Goal: Feedback & Contribution: Leave review/rating

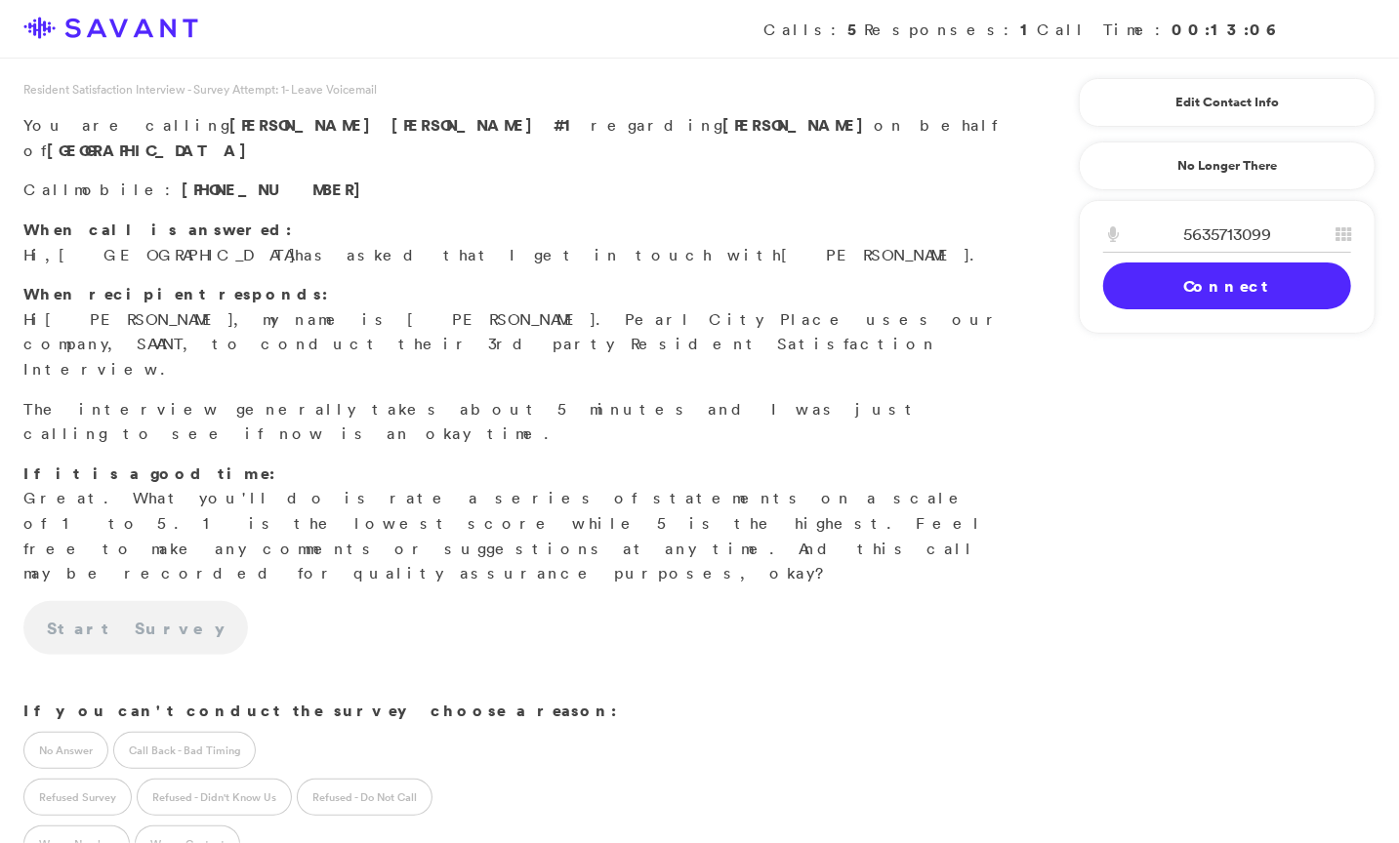
click at [1149, 286] on link "Connect" at bounding box center [1227, 286] width 248 height 47
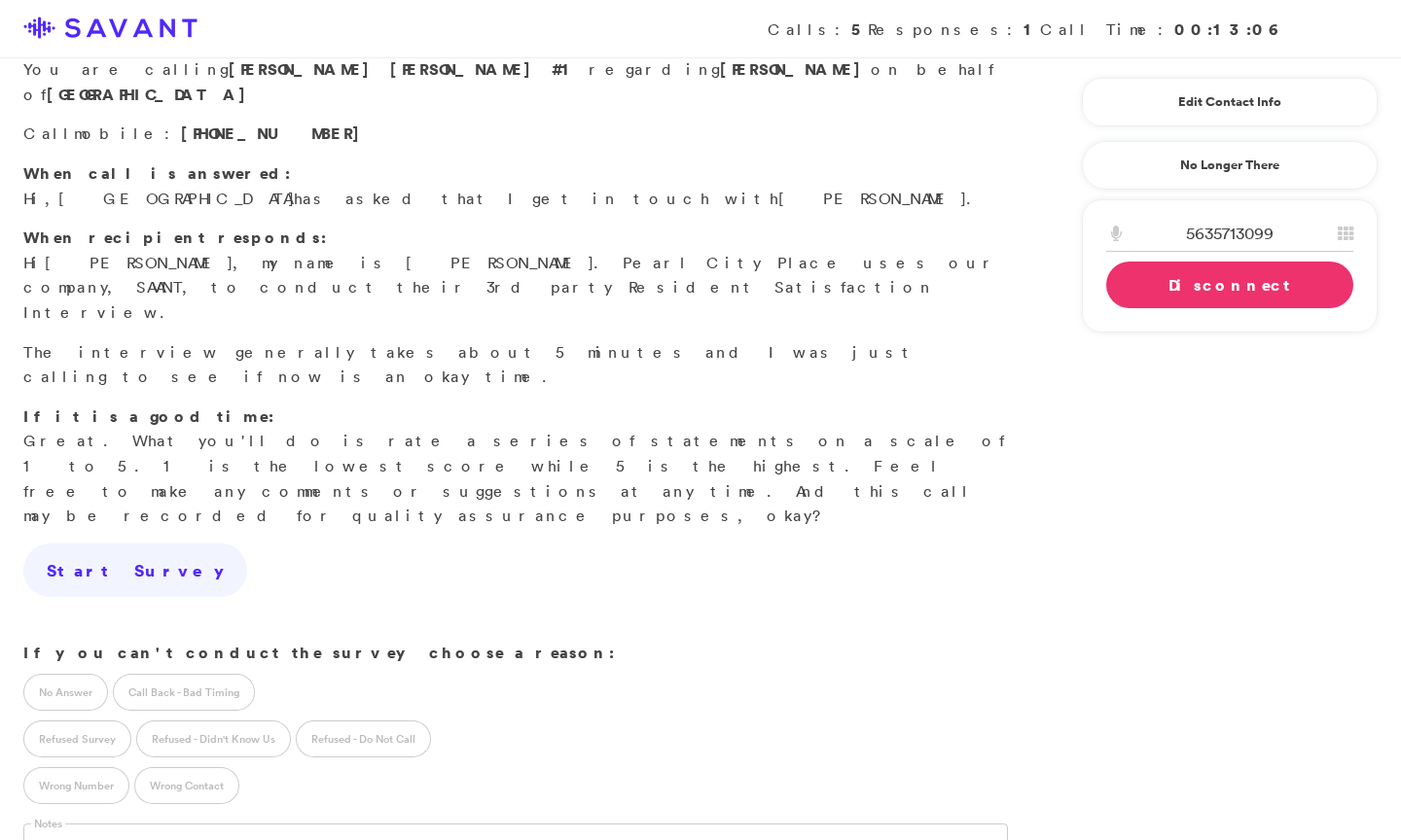
scroll to position [54, 0]
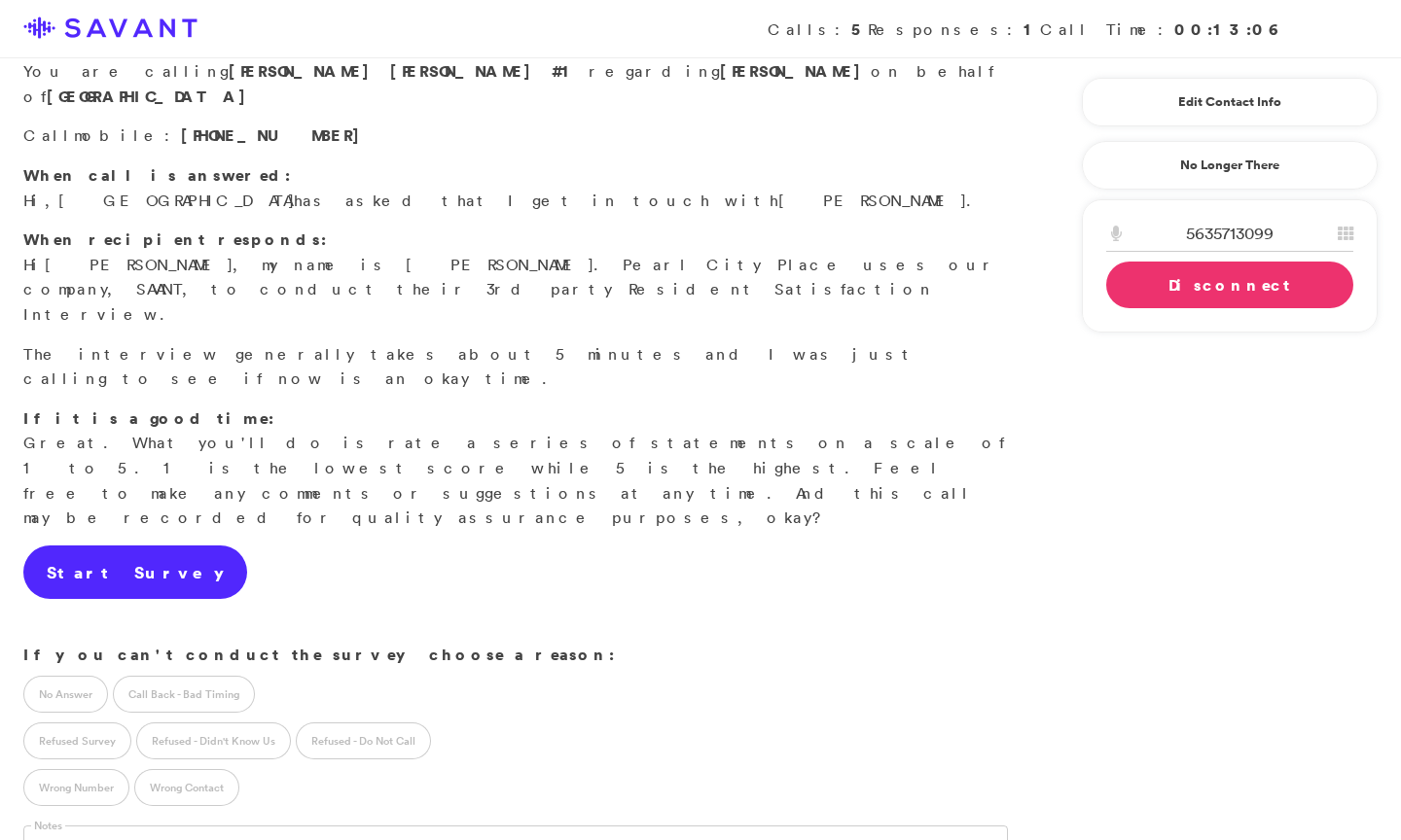
click at [121, 546] on link "Start Survey" at bounding box center [135, 573] width 224 height 55
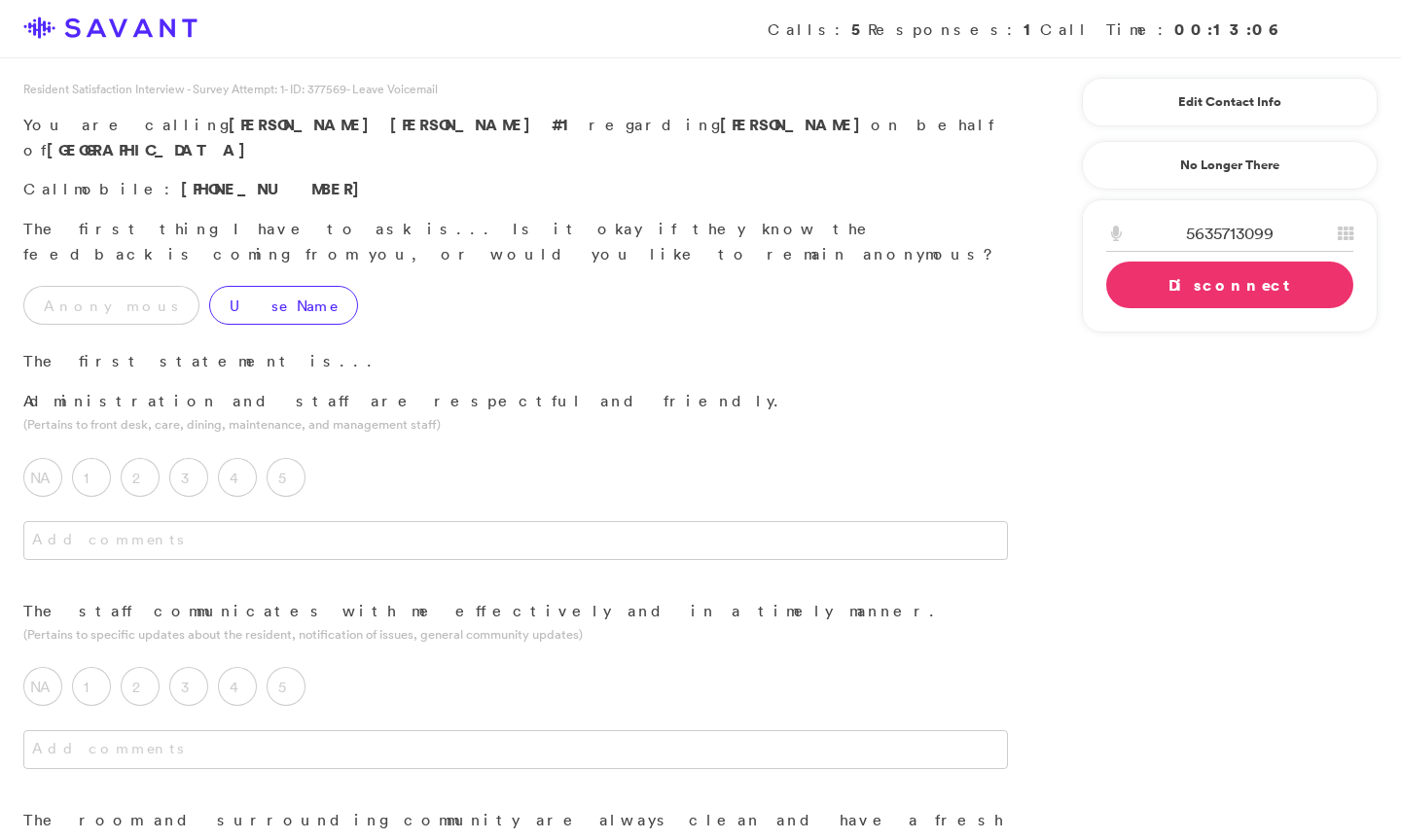
click at [209, 286] on label "Use Name" at bounding box center [283, 305] width 148 height 39
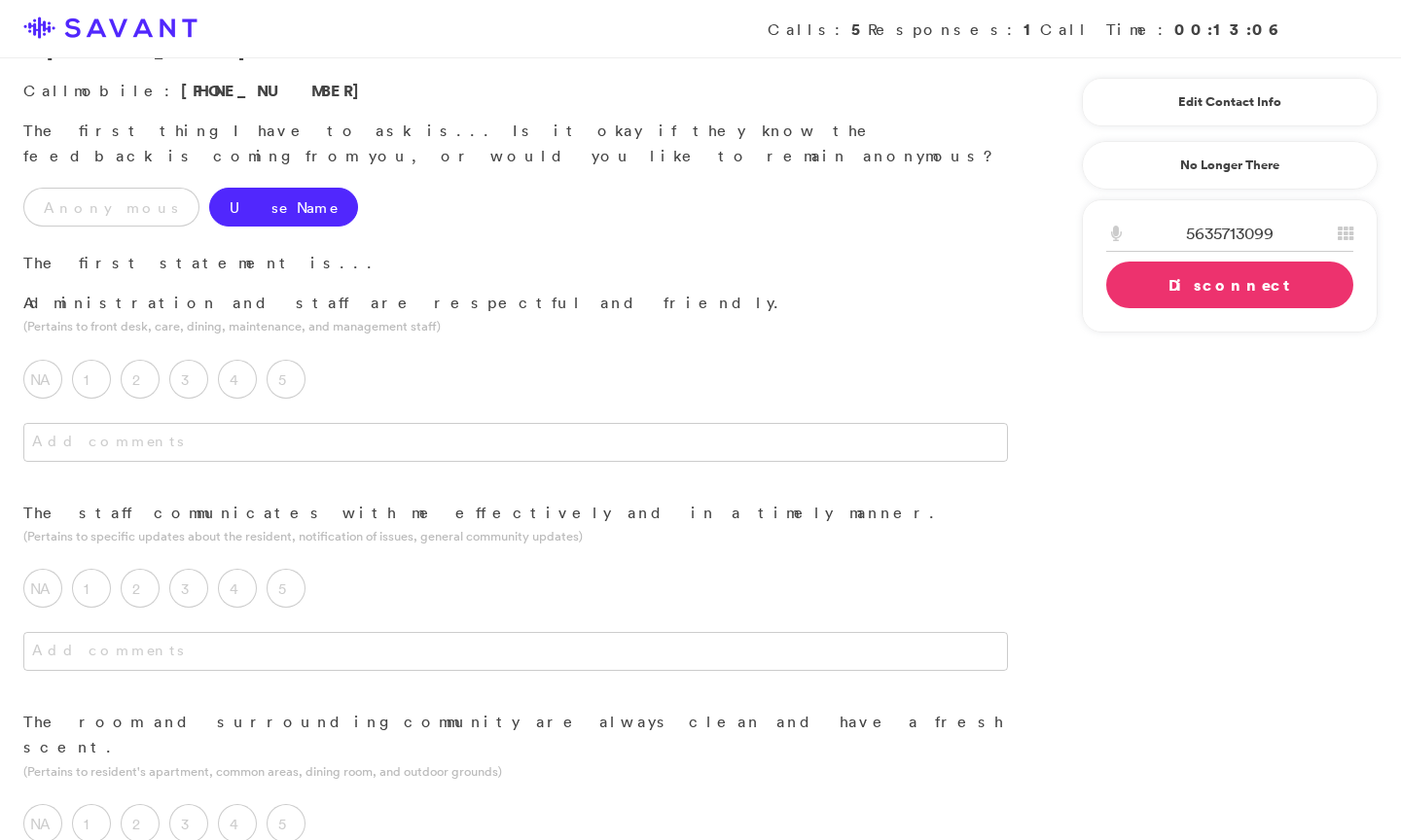
scroll to position [100, 0]
click at [284, 359] on label "5" at bounding box center [285, 378] width 39 height 39
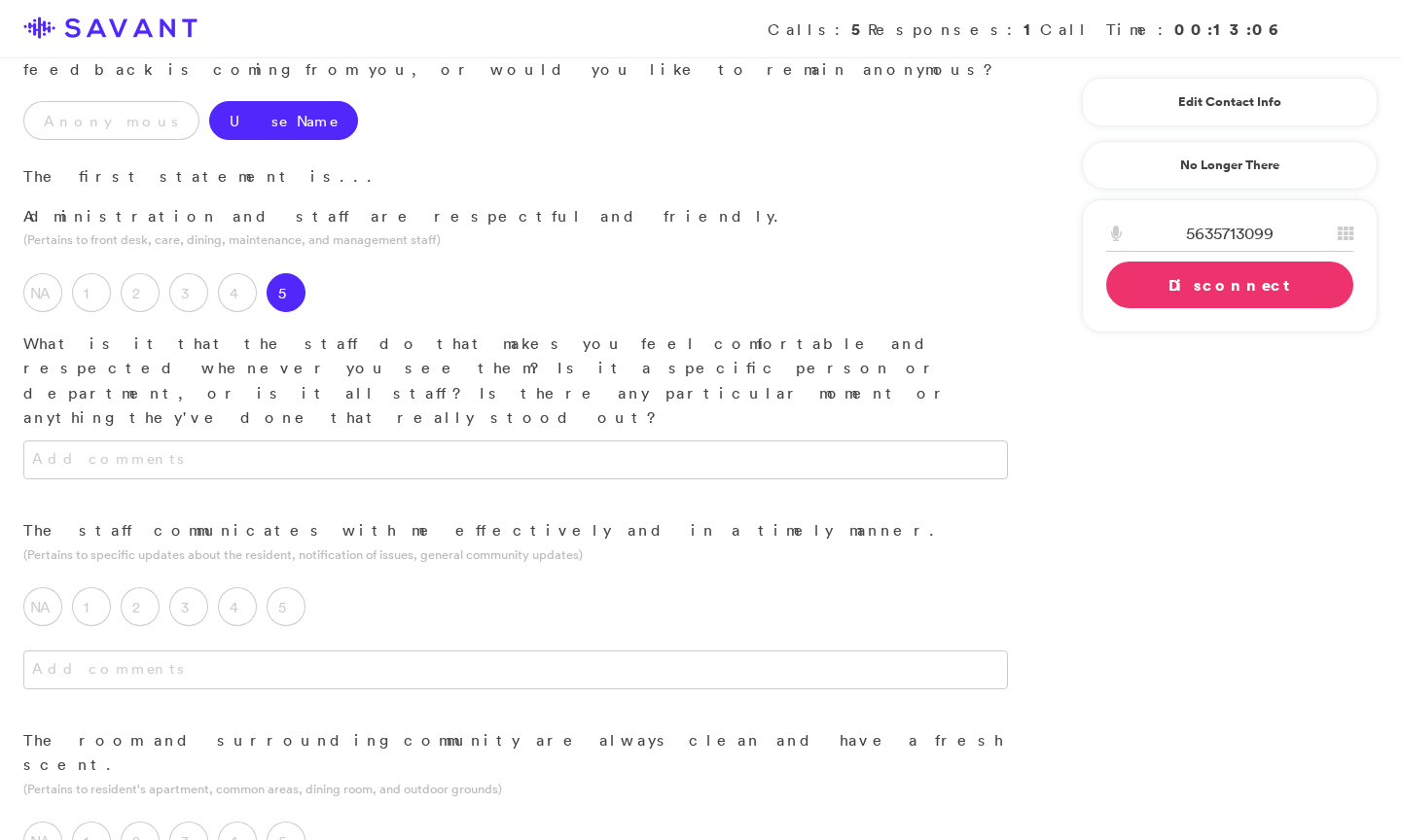
scroll to position [209, 0]
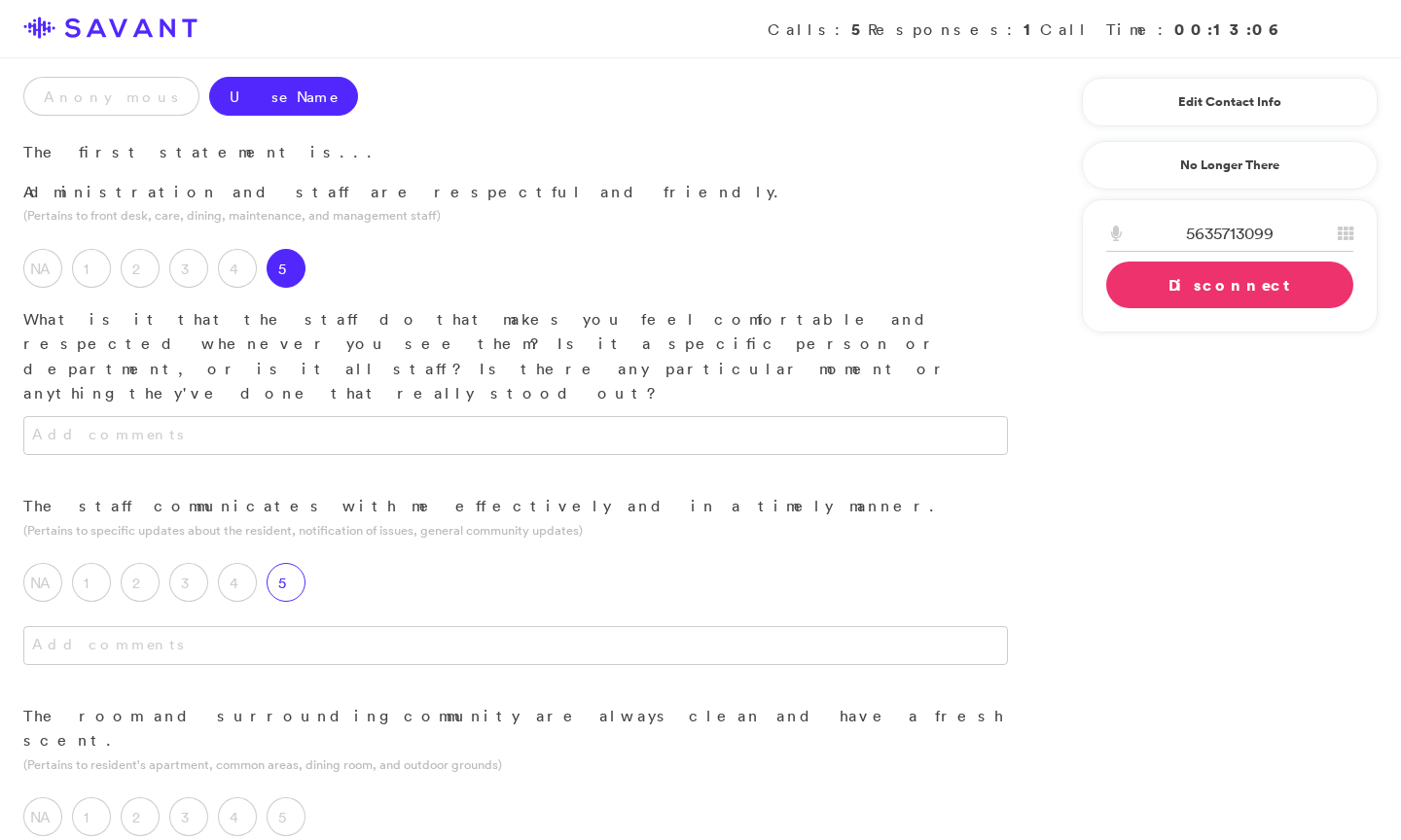
click at [298, 563] on label "5" at bounding box center [285, 582] width 39 height 39
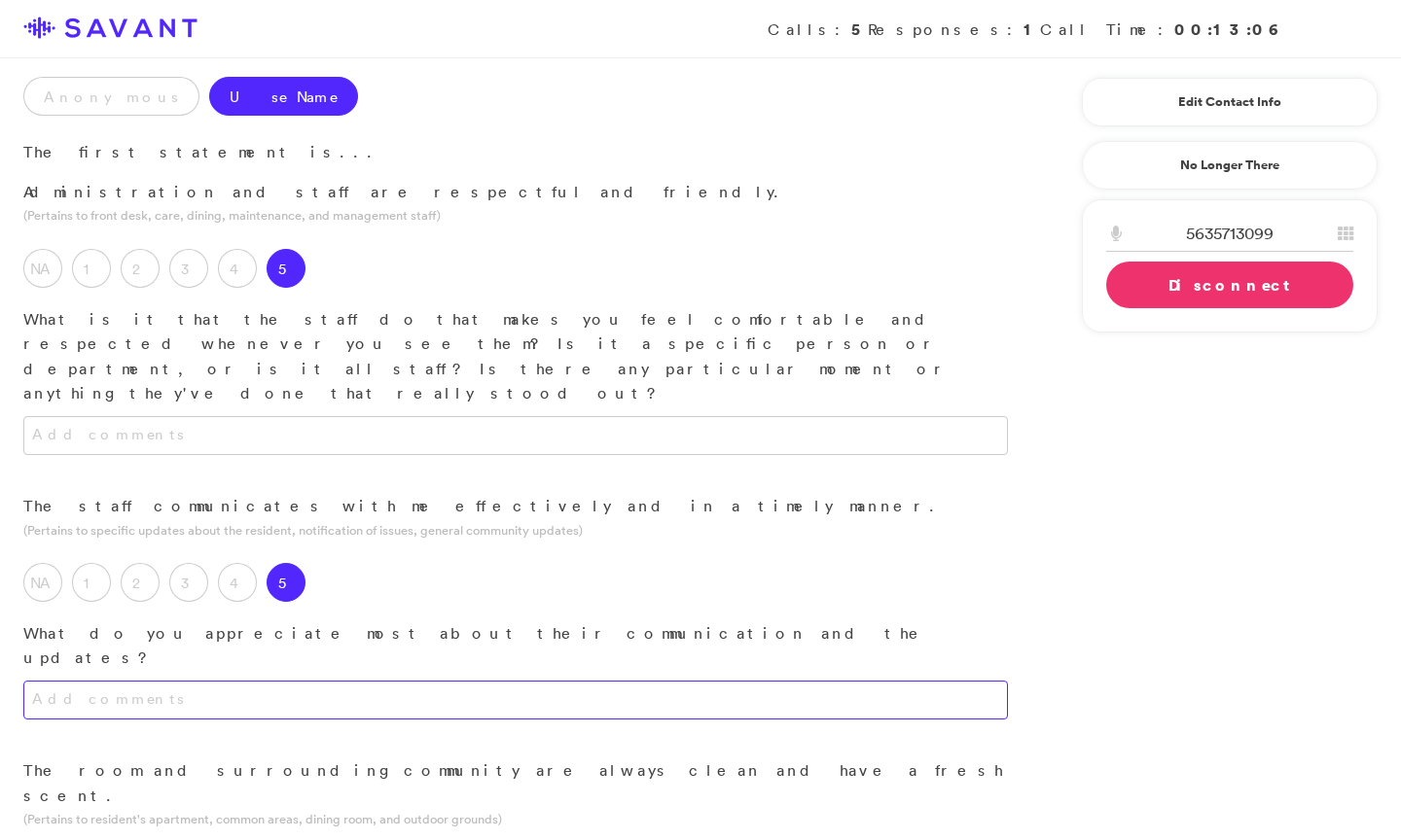
click at [358, 681] on textarea at bounding box center [515, 700] width 984 height 39
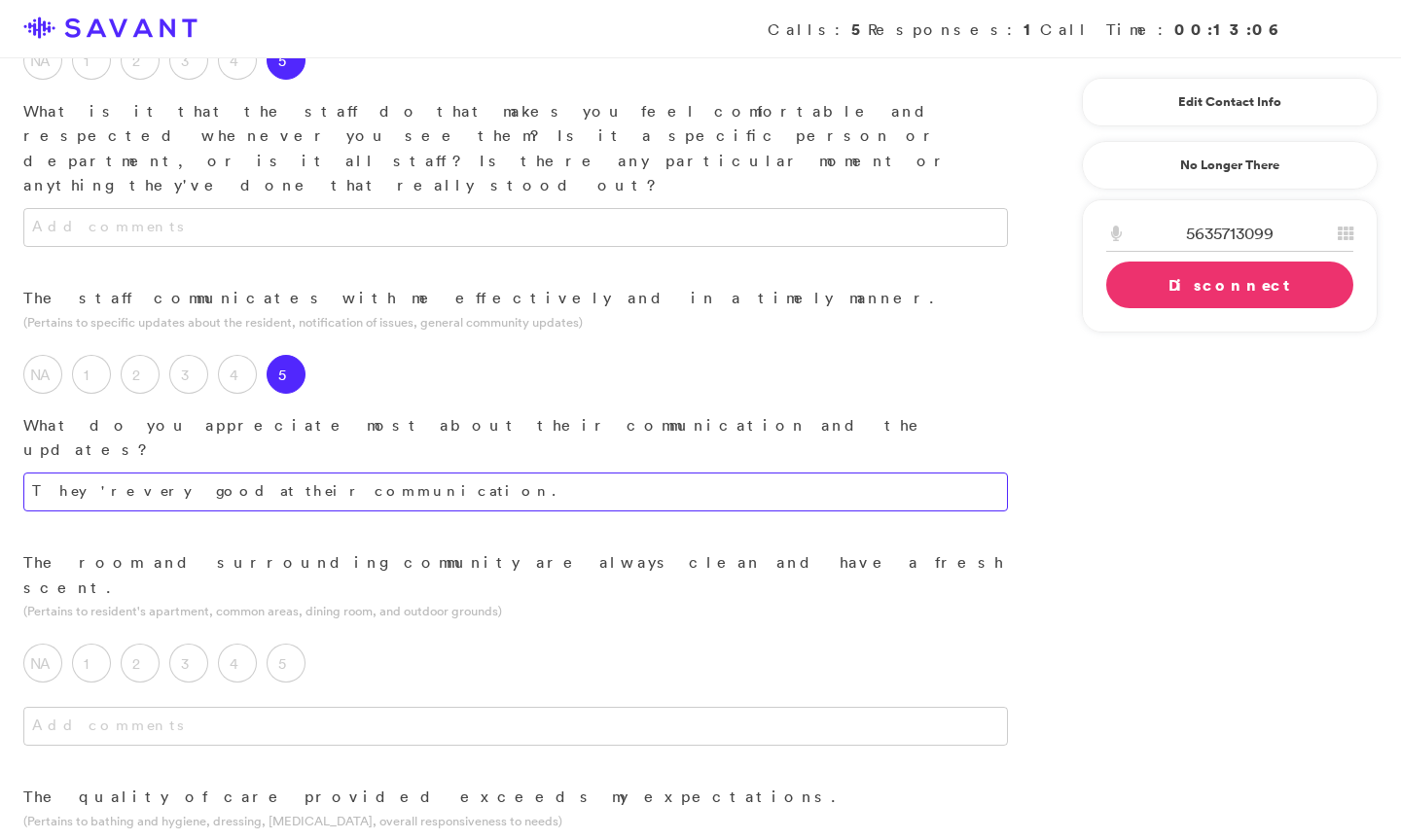
scroll to position [420, 0]
type textarea "They're very good at their communication."
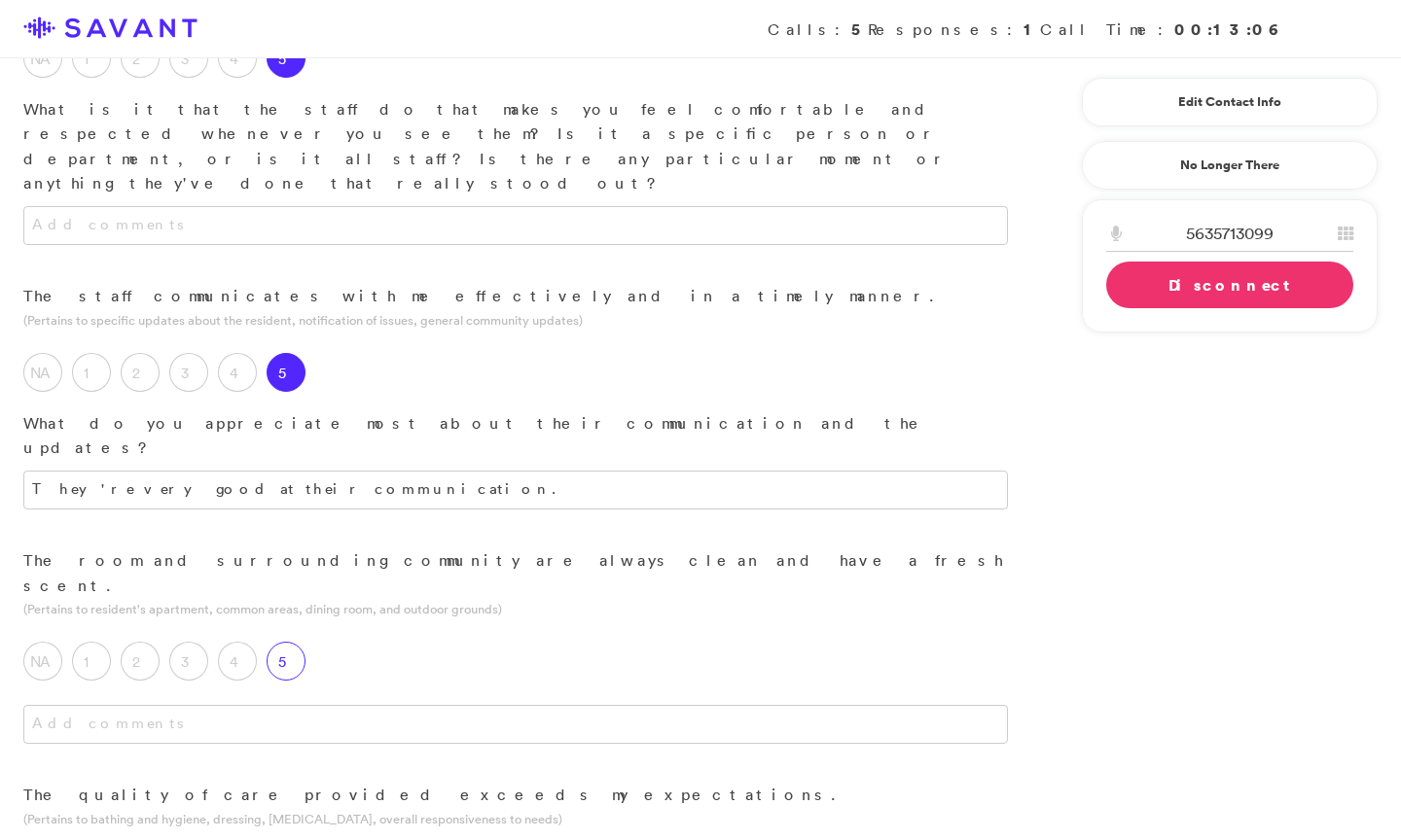
click at [286, 642] on label "5" at bounding box center [285, 661] width 39 height 39
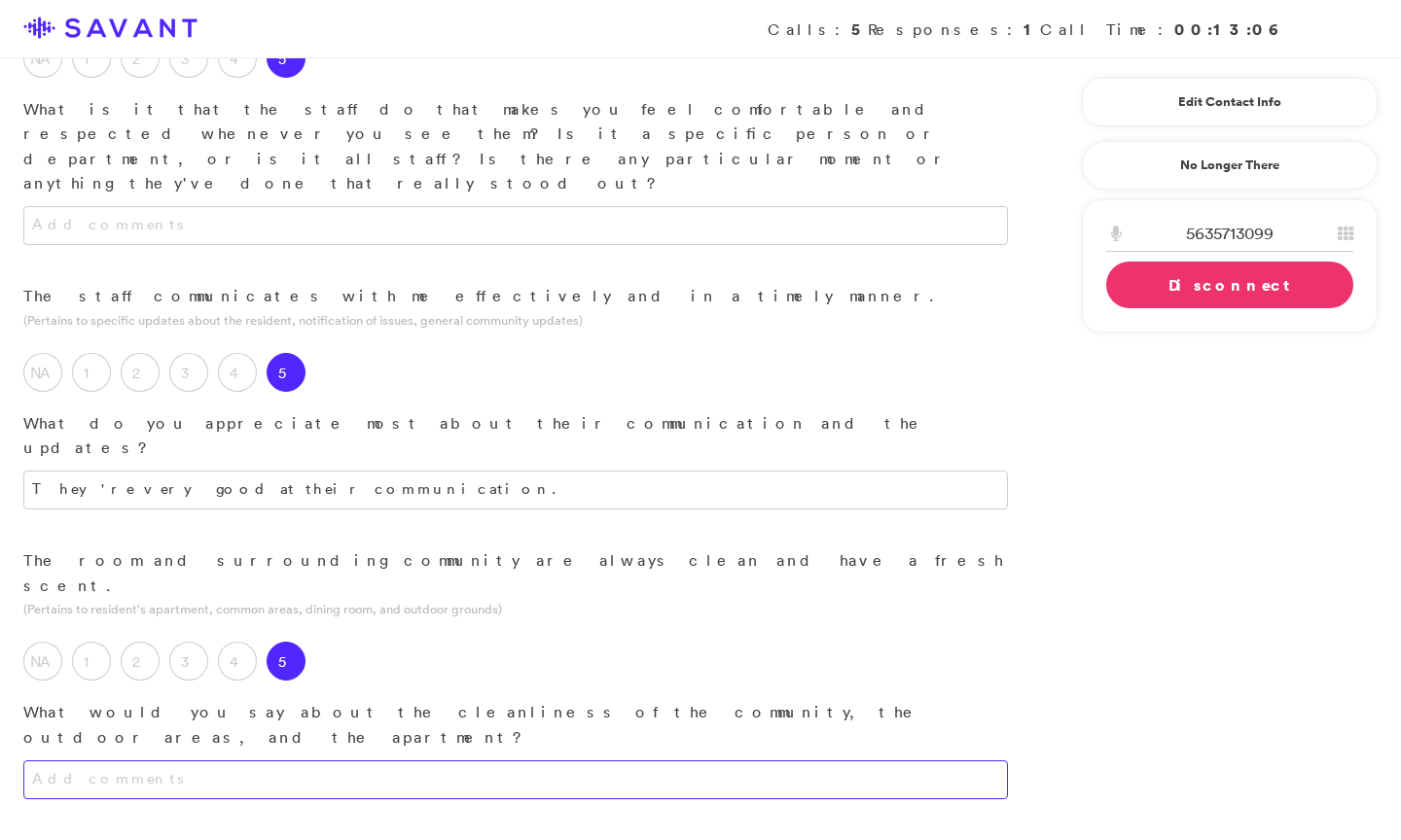
click at [329, 760] on textarea at bounding box center [515, 779] width 984 height 39
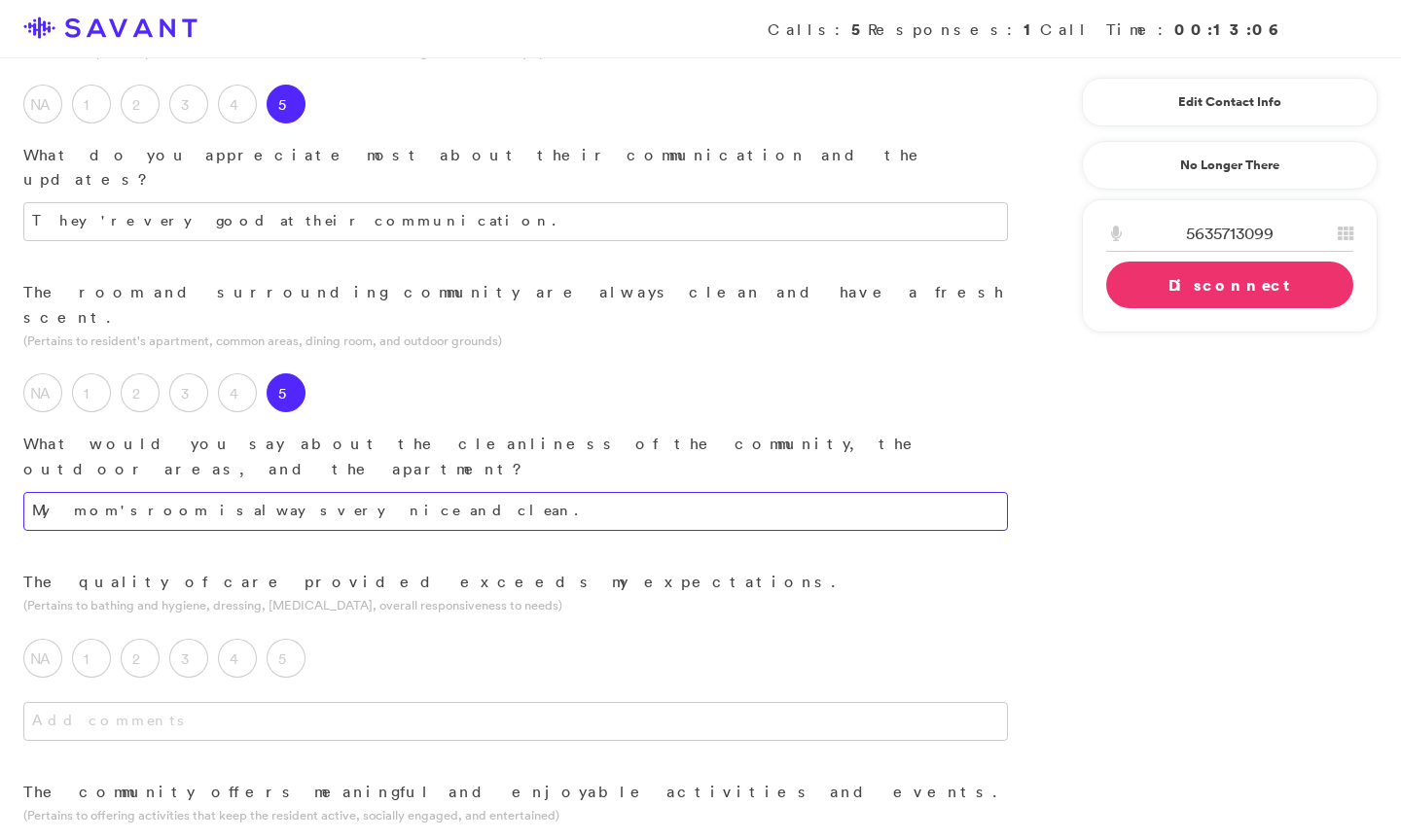
scroll to position [758, 0]
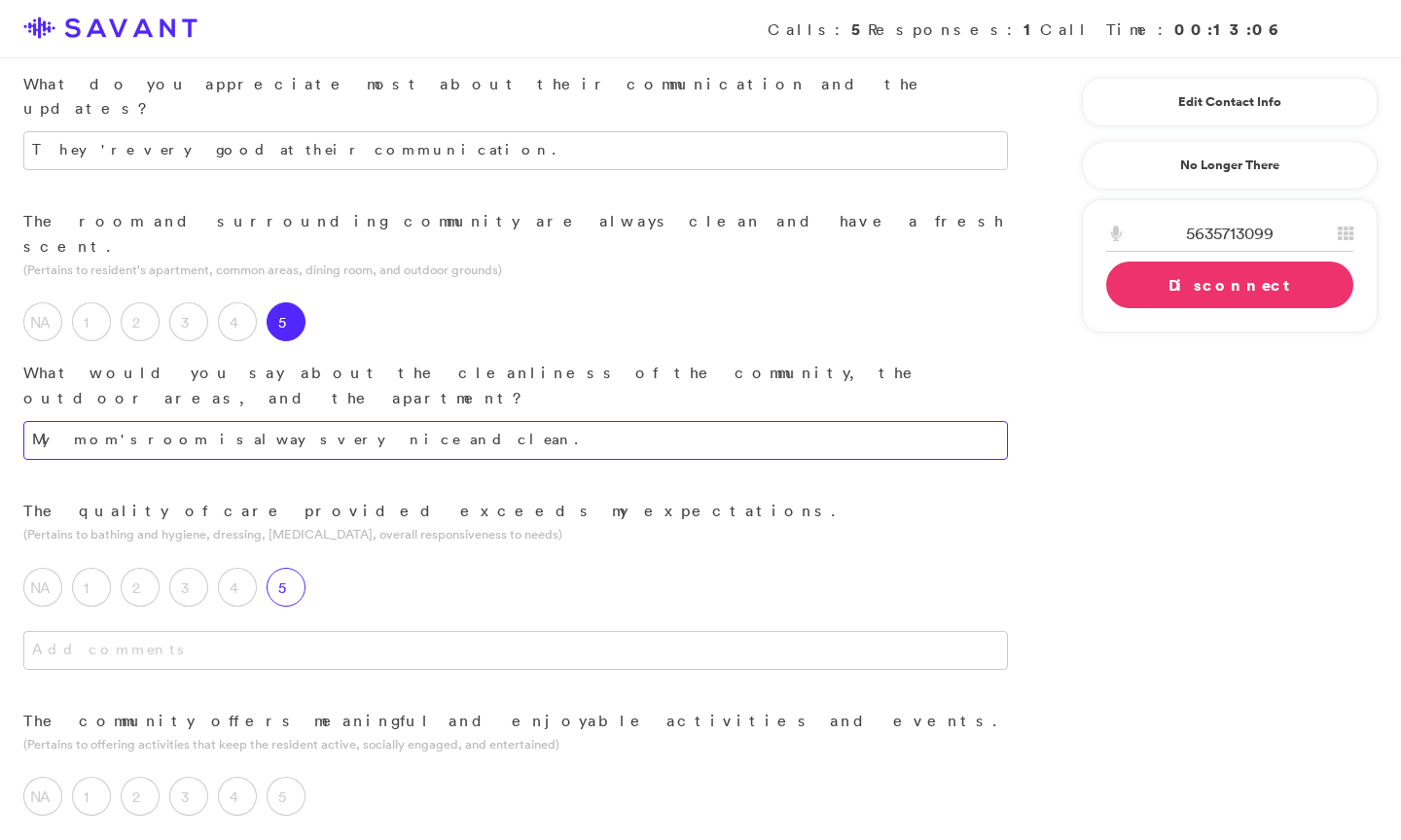
type textarea "My mom's room is always very nice and clean."
click at [293, 568] on label "5" at bounding box center [285, 587] width 39 height 39
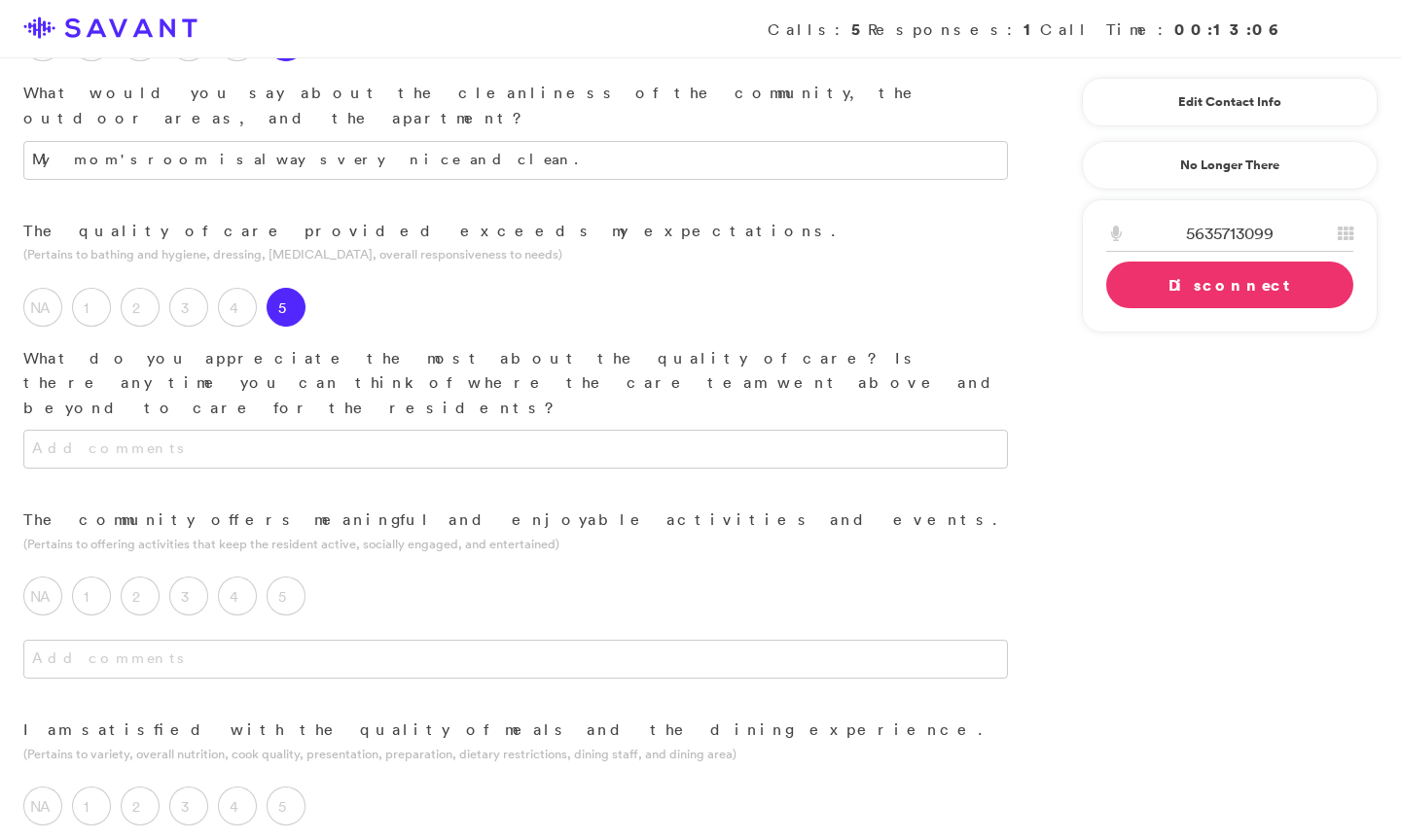
scroll to position [1039, 0]
click at [284, 576] on label "5" at bounding box center [285, 595] width 39 height 39
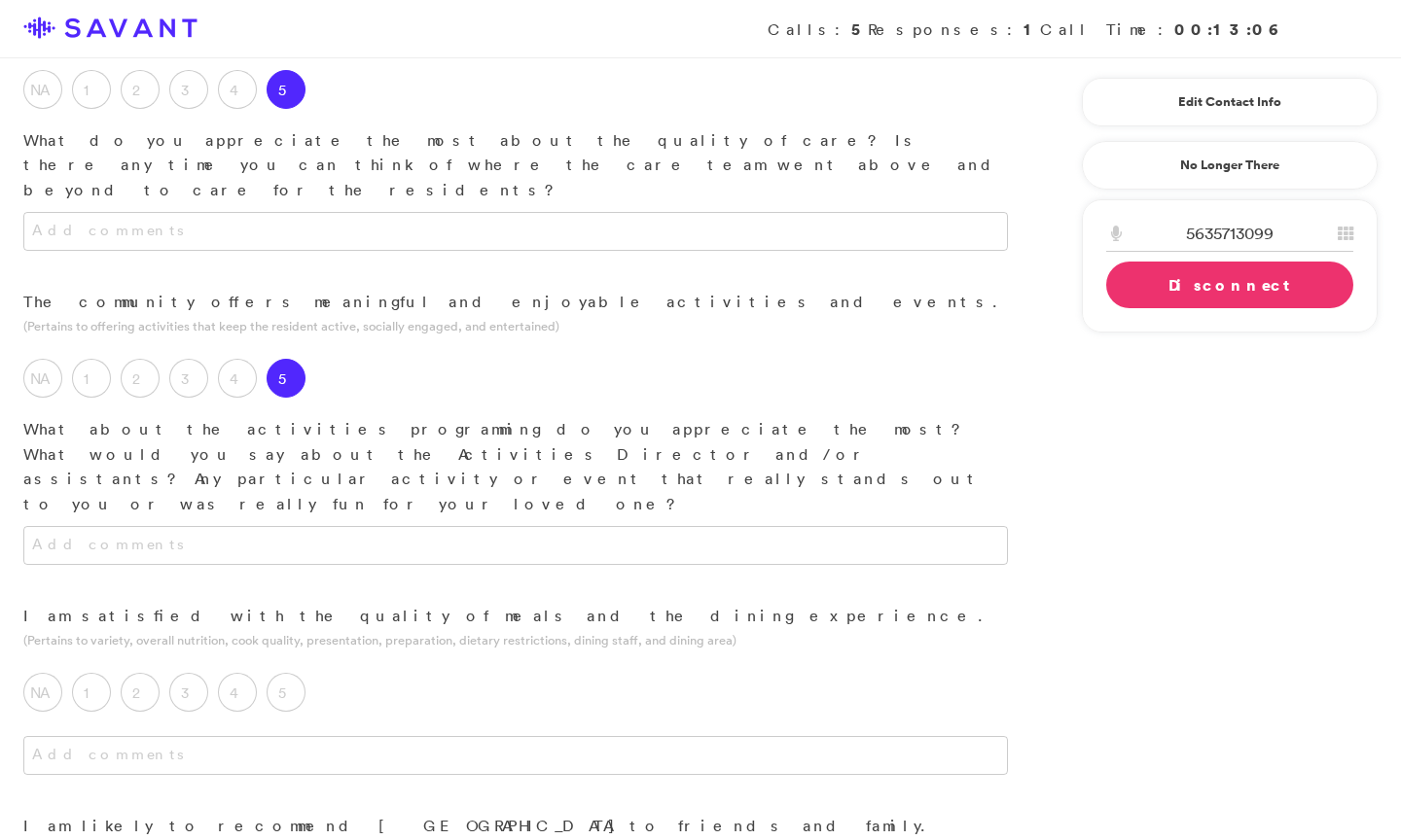
scroll to position [1271, 0]
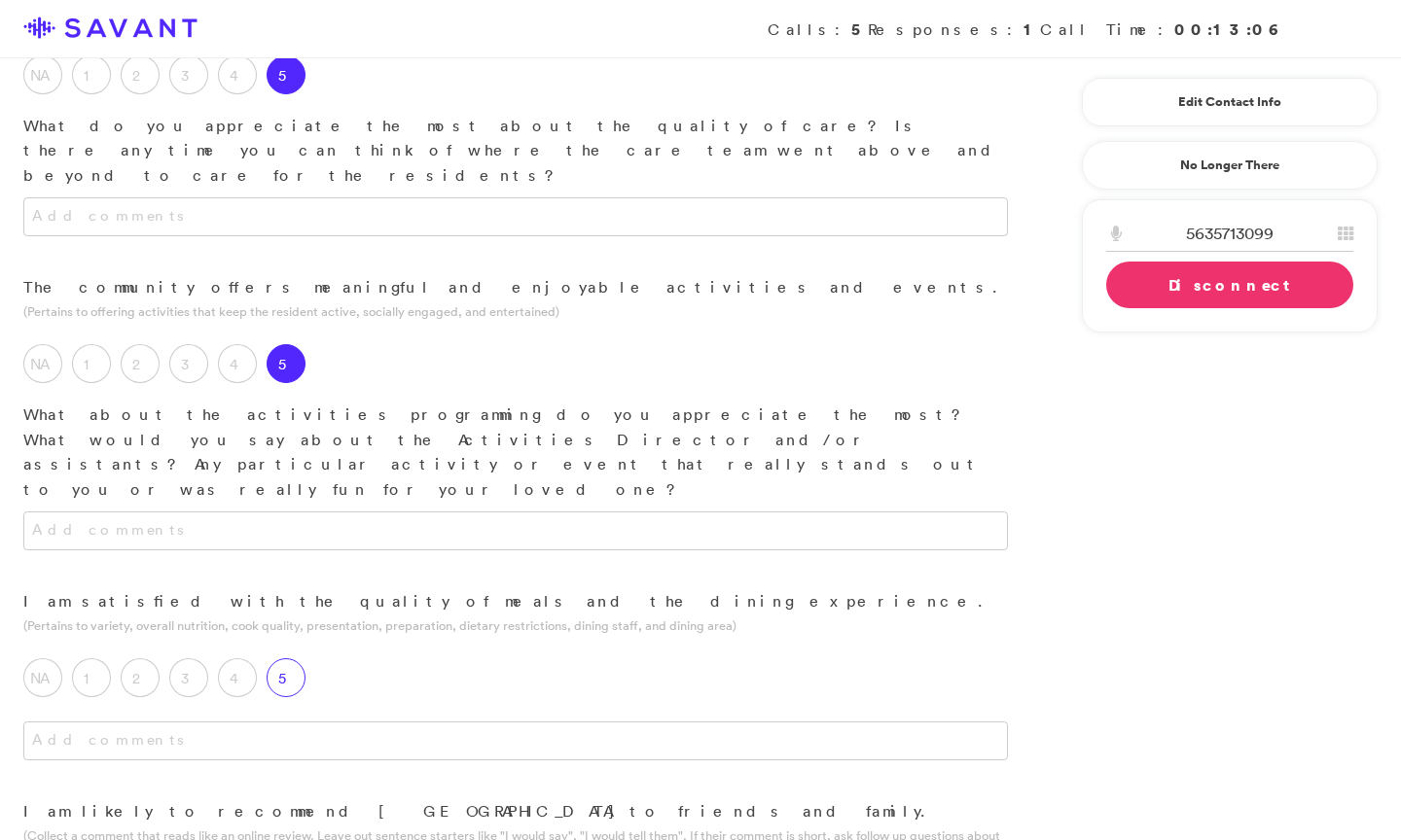
click at [294, 659] on label "5" at bounding box center [285, 678] width 39 height 39
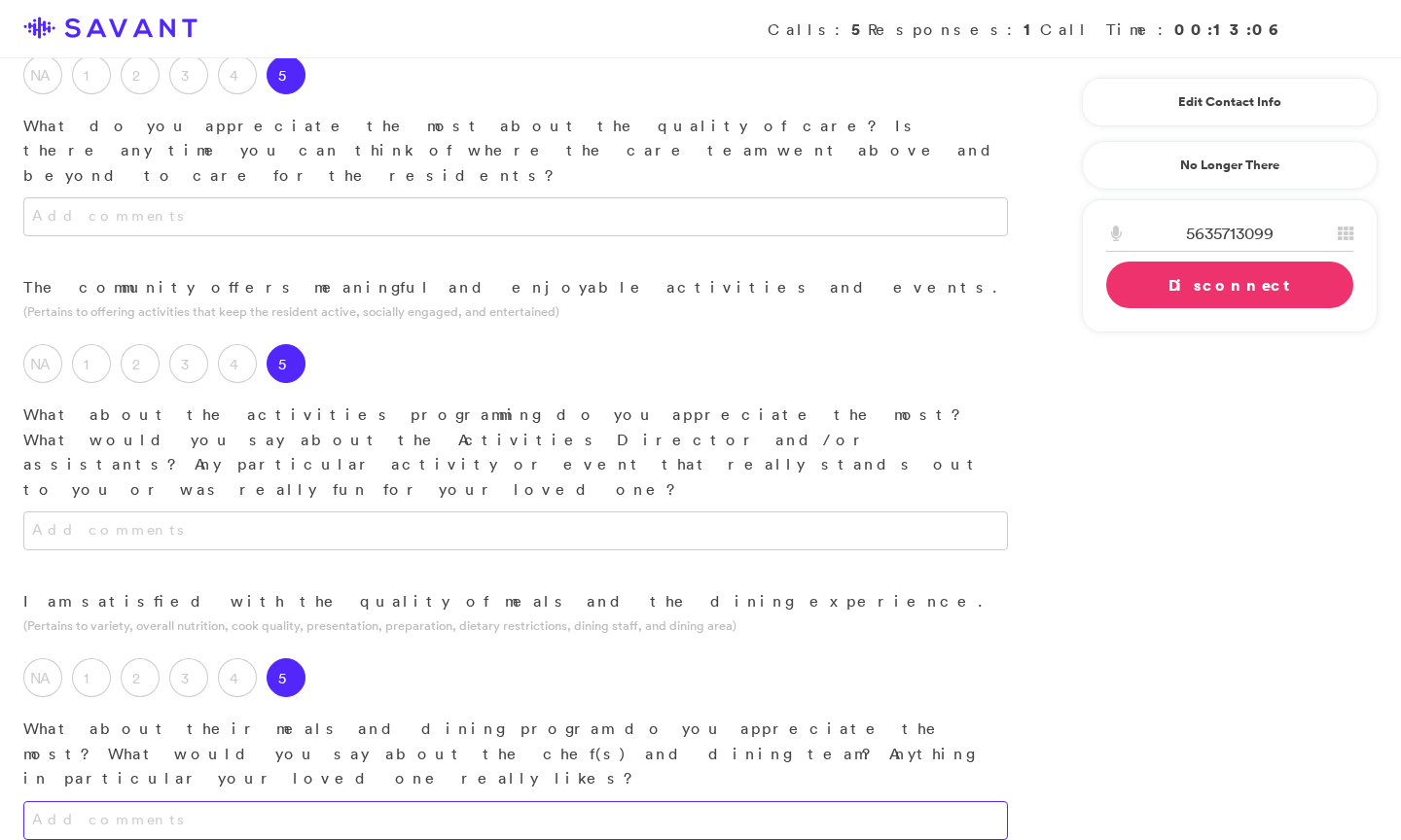
click at [327, 801] on textarea at bounding box center [515, 820] width 984 height 39
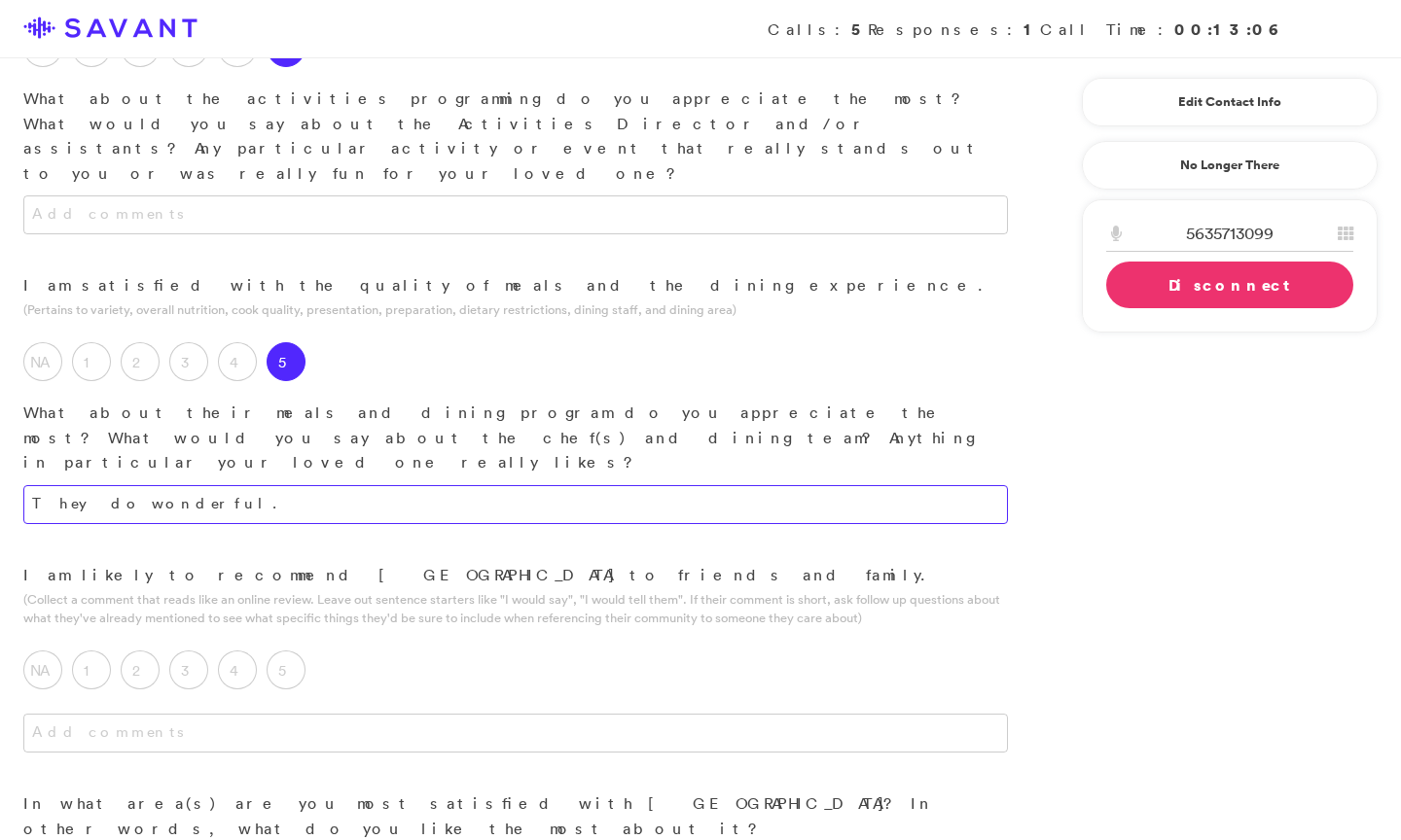
scroll to position [1588, 0]
type textarea "They do wonderful."
click at [412, 712] on textarea at bounding box center [515, 731] width 984 height 39
click at [281, 650] on label "5" at bounding box center [285, 669] width 39 height 39
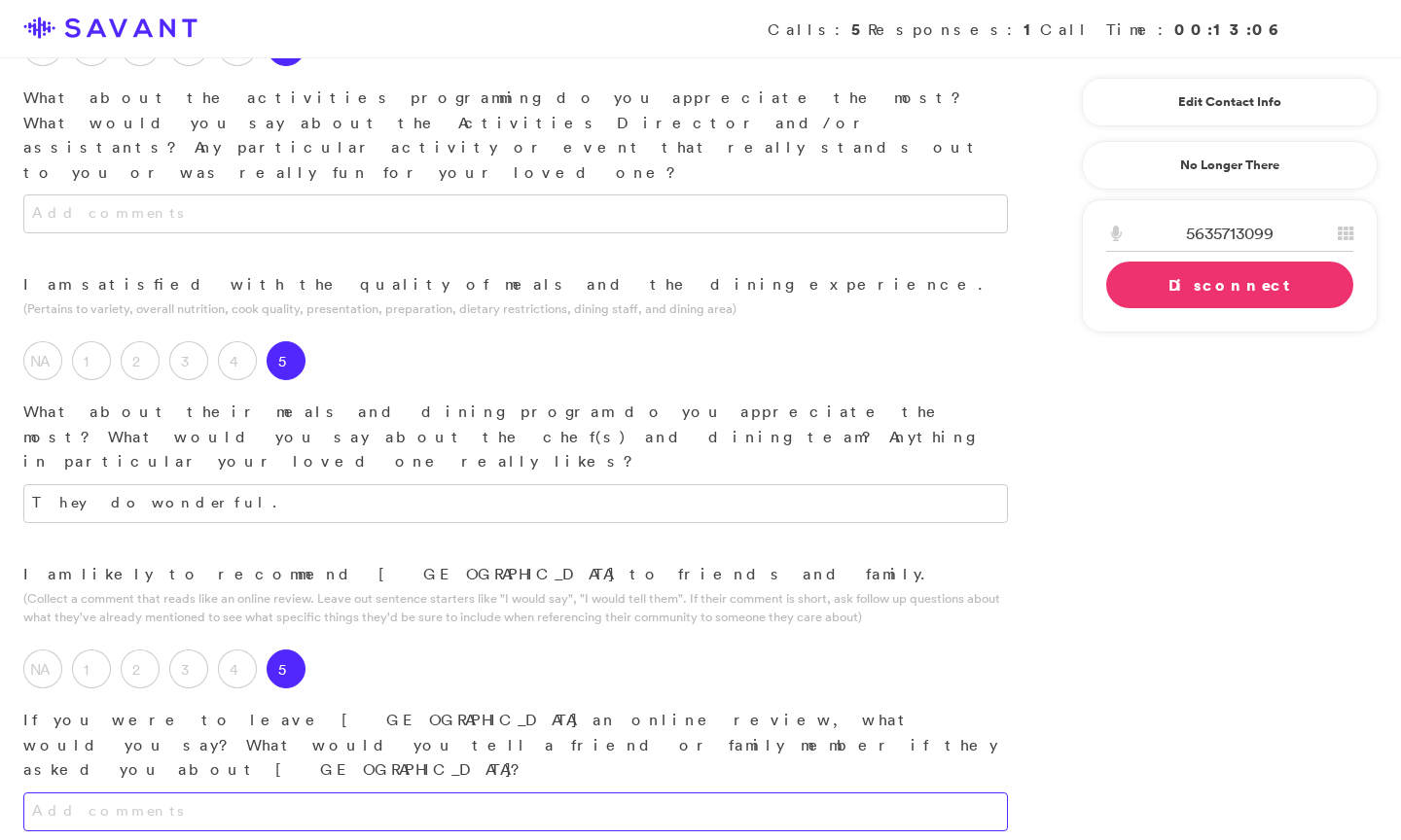
click at [346, 793] on textarea at bounding box center [515, 812] width 984 height 39
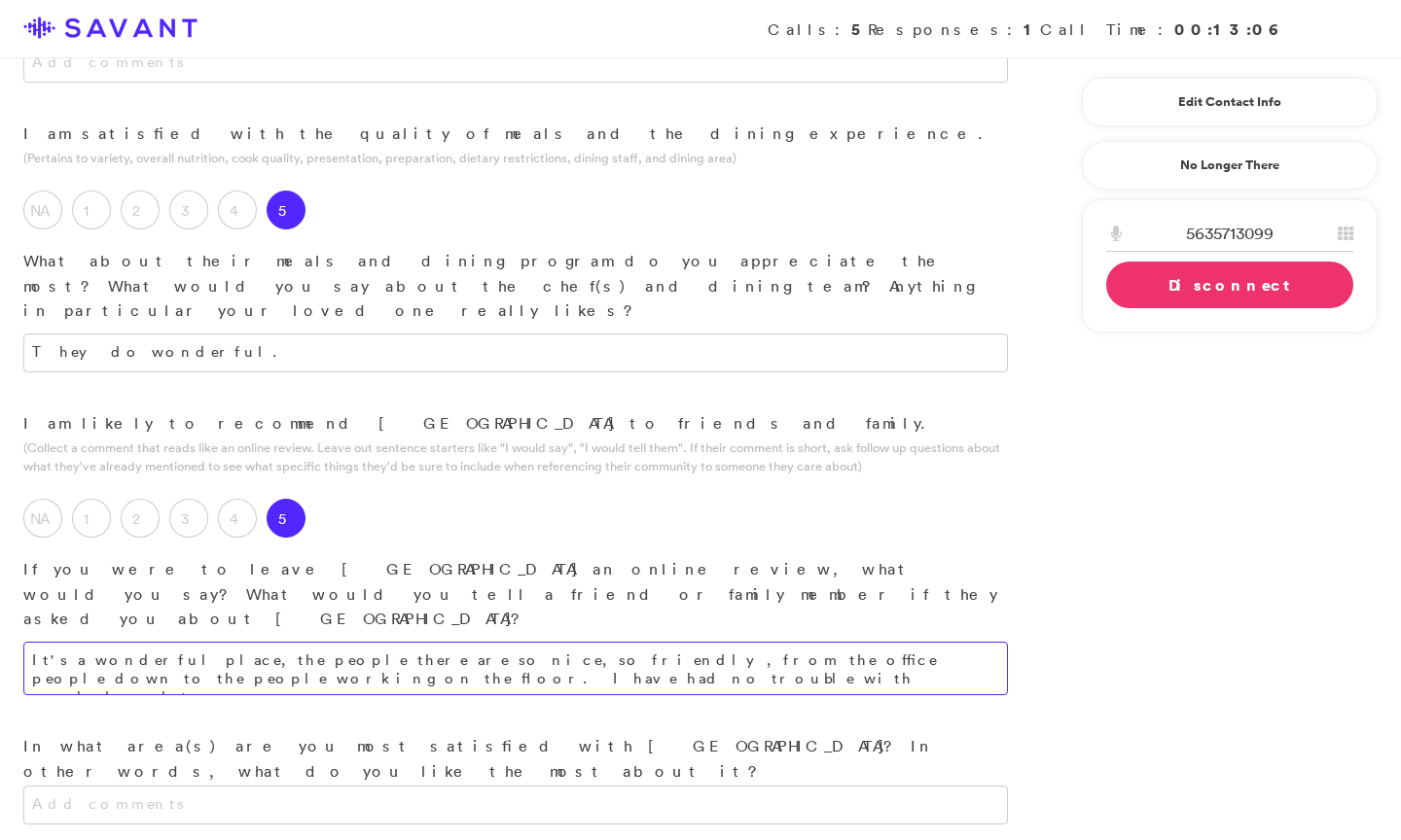
scroll to position [1776, 0]
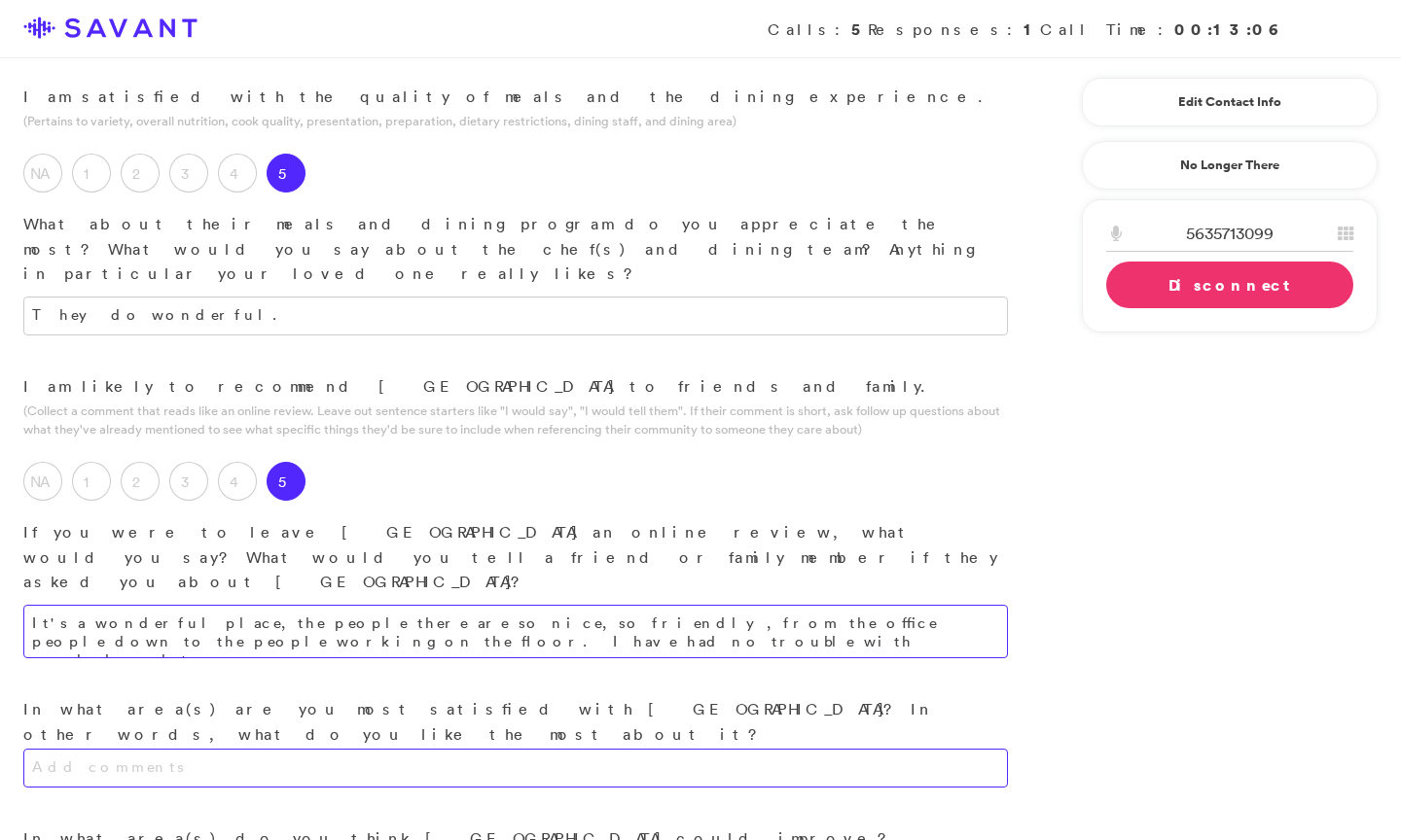
type textarea "It's a wonderful place, the people there are so nice, so friendly, from the off…"
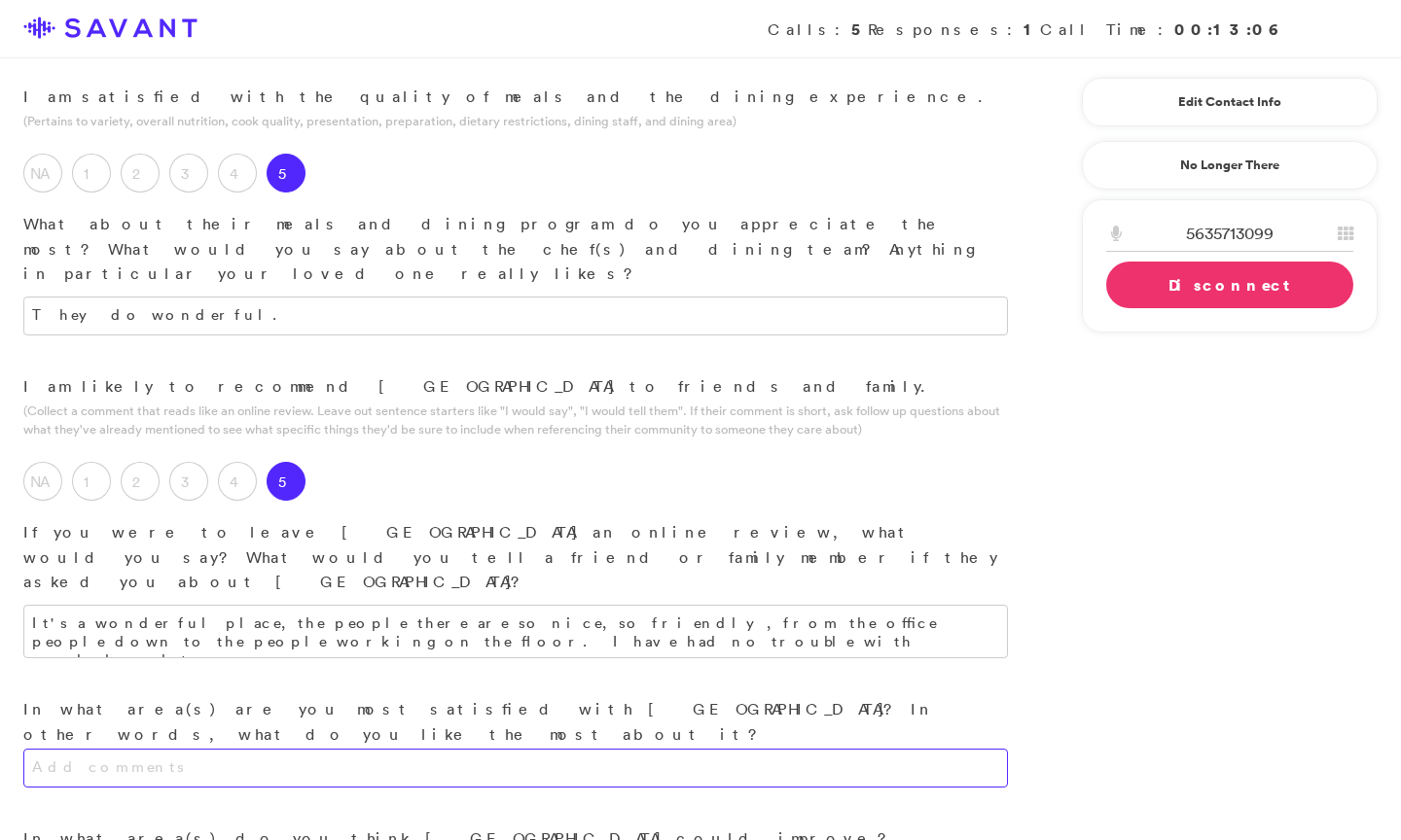
click at [423, 749] on textarea at bounding box center [515, 768] width 984 height 39
type textarea "When I visit my mom, her hair is nice and combed, her clothes are nice and clea…"
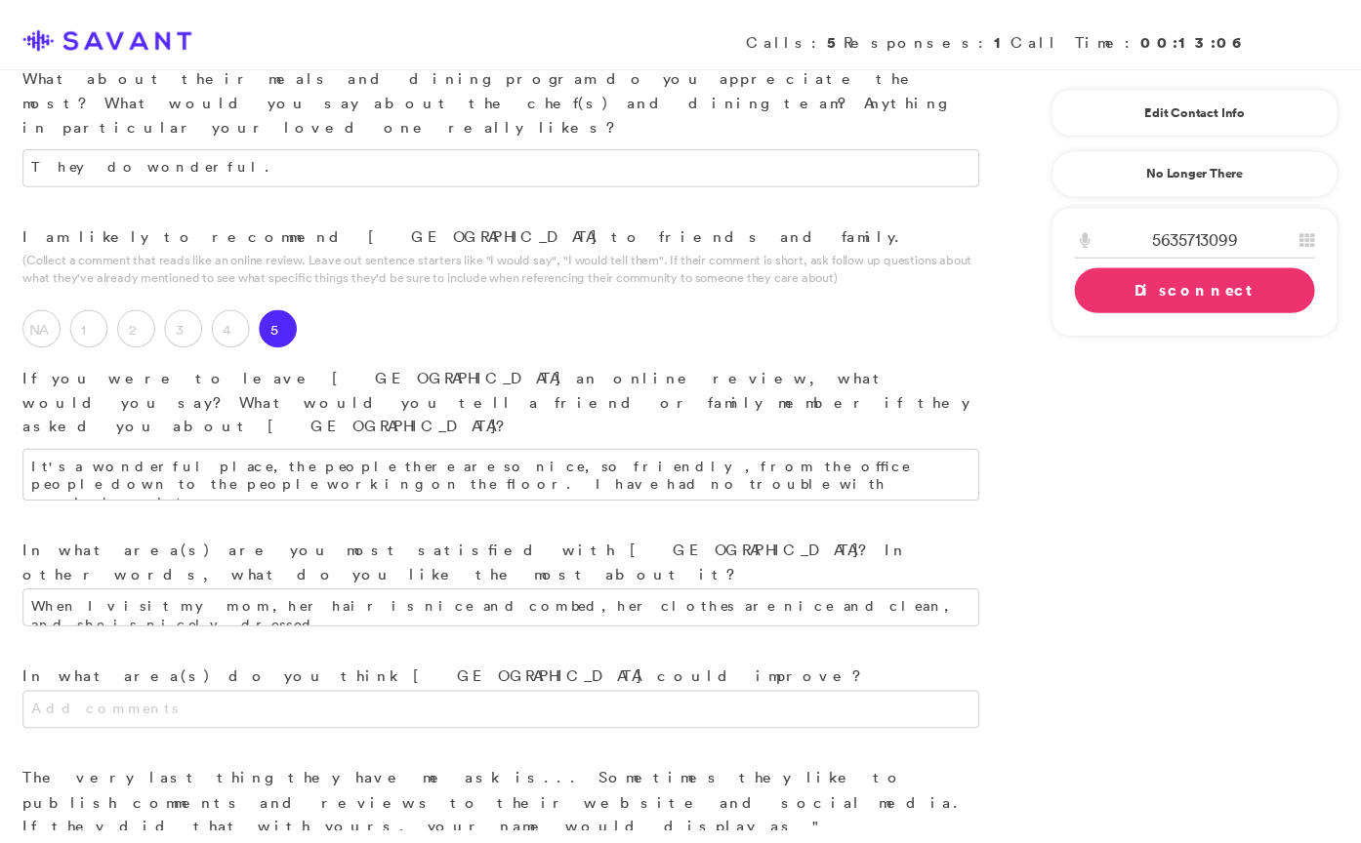
scroll to position [1949, 0]
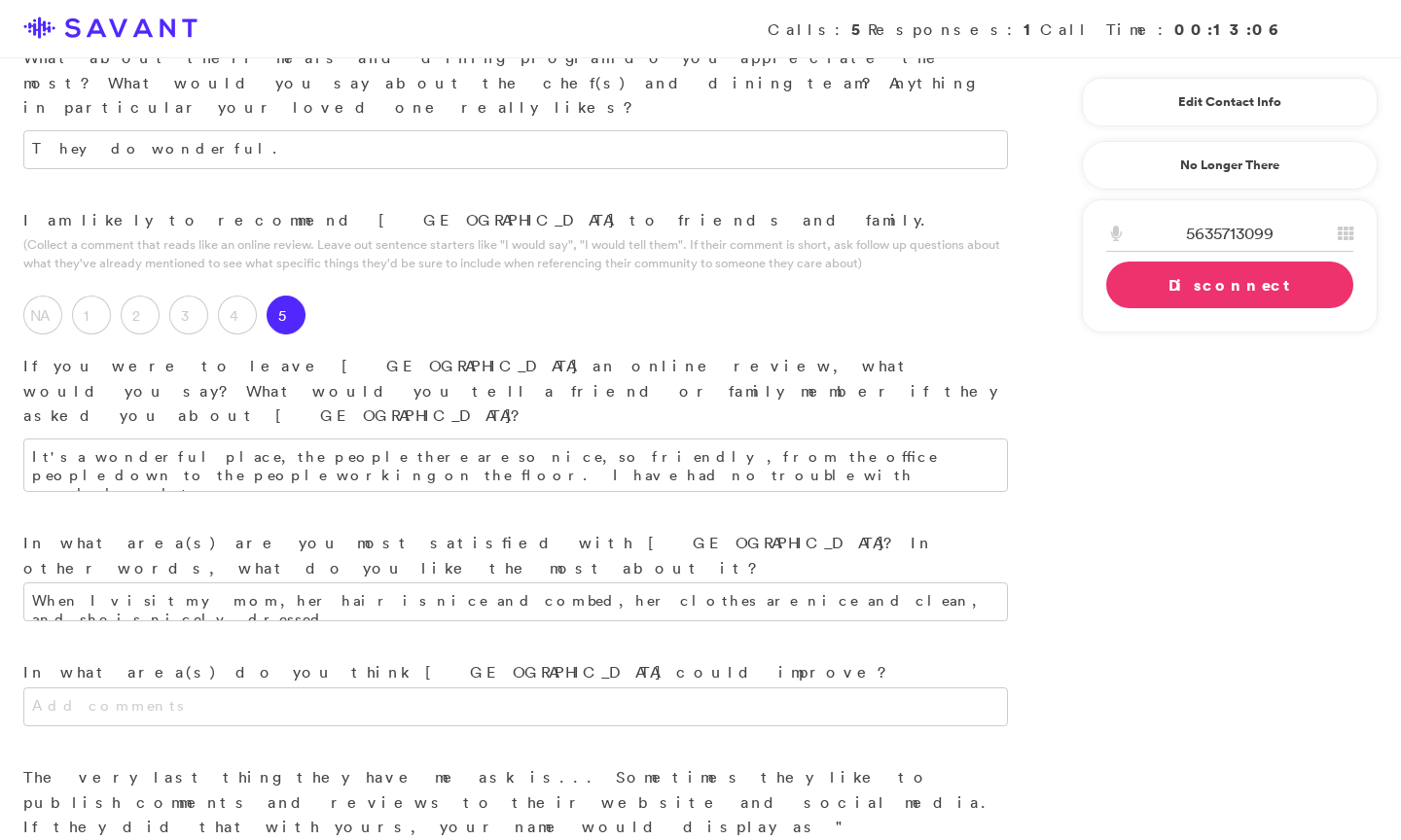
click at [1171, 286] on link "Disconnect" at bounding box center [1230, 285] width 247 height 47
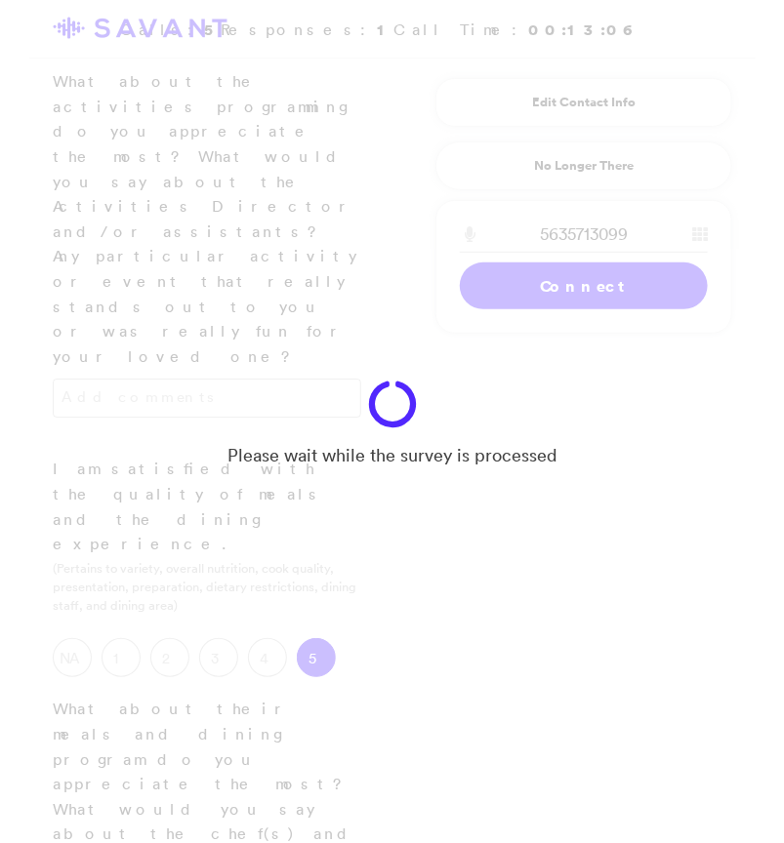
scroll to position [2680, 0]
